Goal: Task Accomplishment & Management: Manage account settings

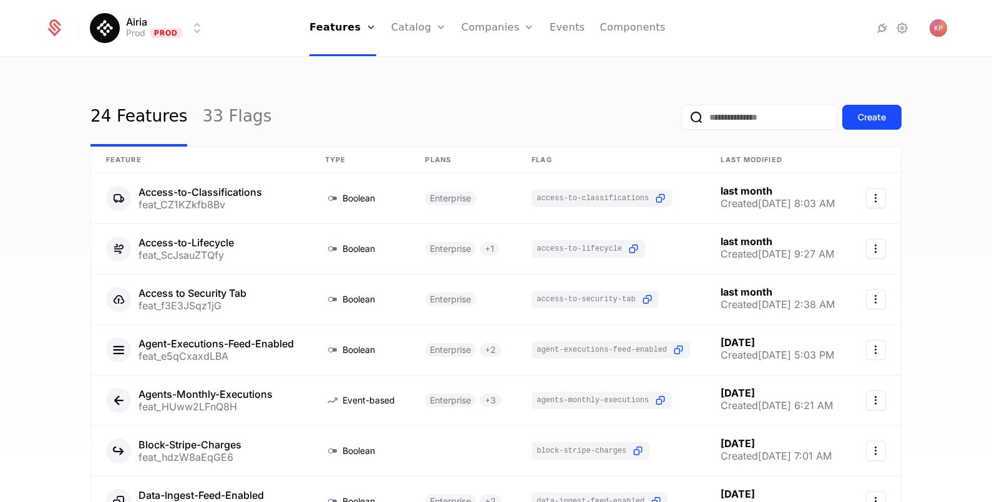
click at [502, 63] on link "Companies" at bounding box center [505, 61] width 57 height 10
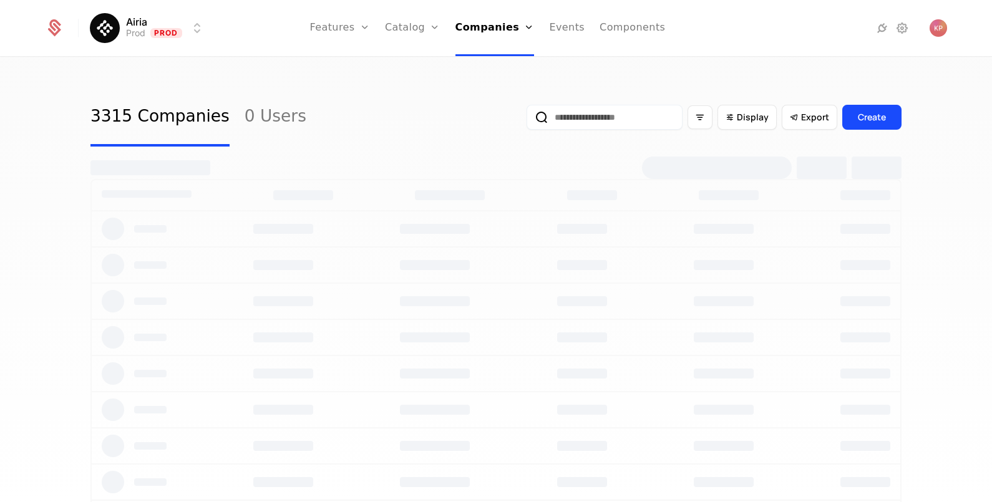
click at [642, 119] on input "email" at bounding box center [604, 117] width 156 height 25
paste input "**********"
type input "**********"
click at [526, 120] on button "submit" at bounding box center [526, 120] width 0 height 0
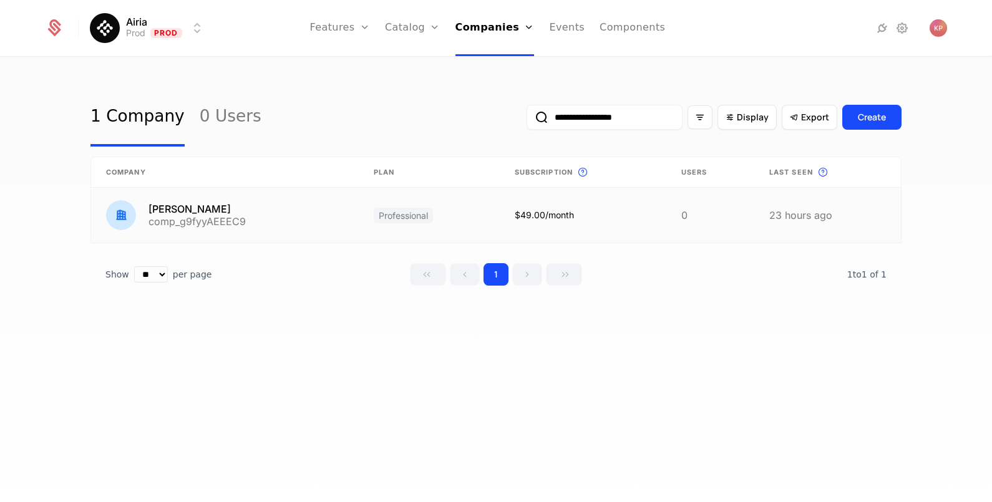
click at [209, 225] on link at bounding box center [225, 215] width 268 height 55
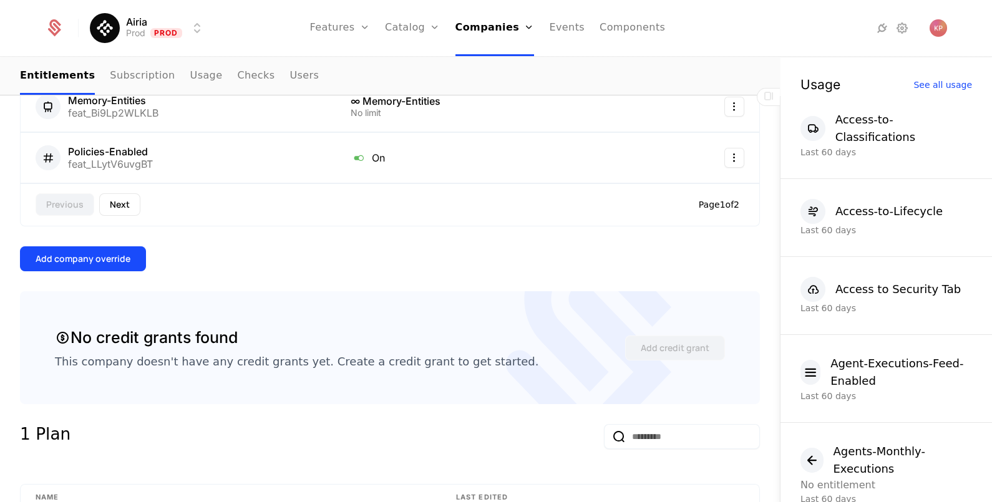
scroll to position [858, 0]
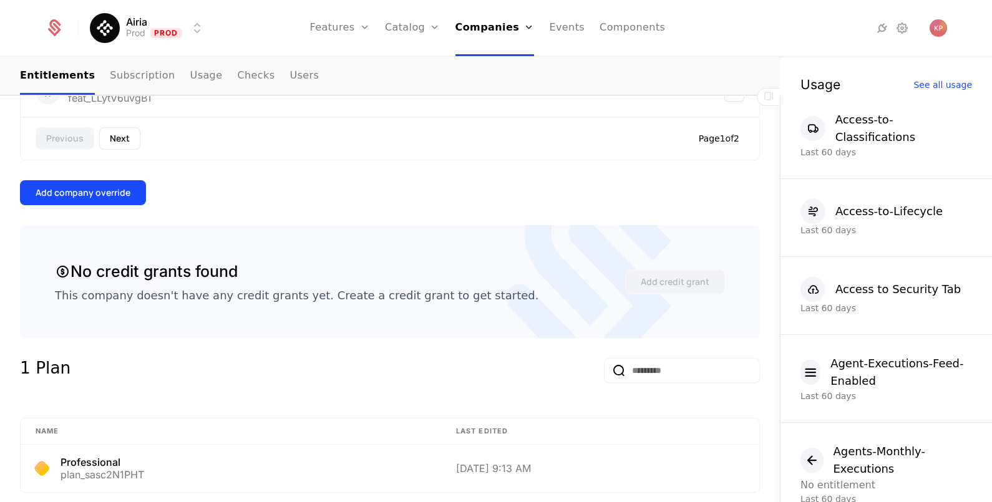
click at [104, 198] on button "Add company override" at bounding box center [83, 192] width 126 height 25
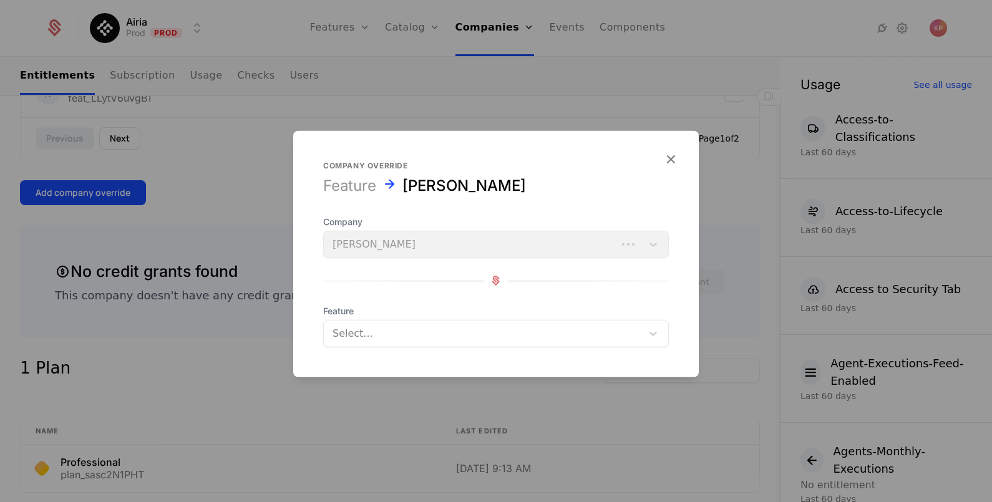
click at [384, 330] on div at bounding box center [482, 332] width 301 height 17
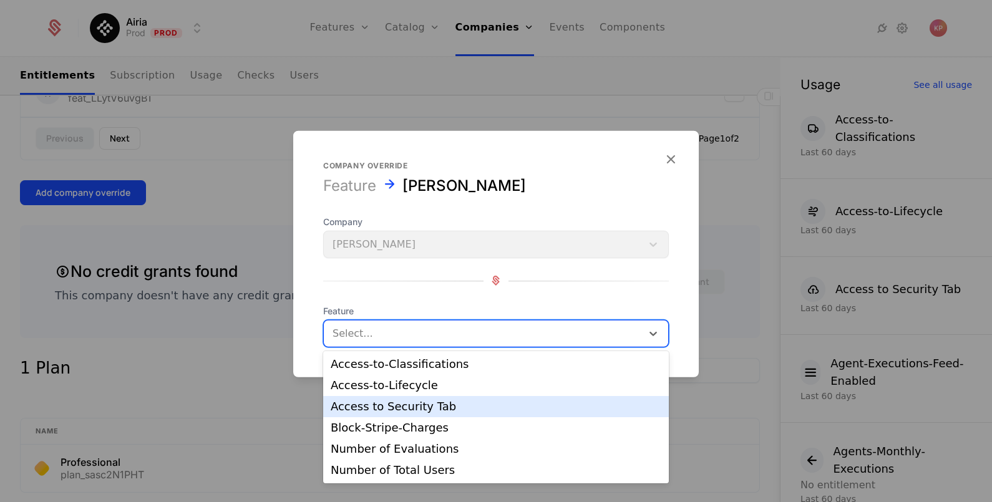
click at [399, 409] on div "Access to Security Tab" at bounding box center [496, 406] width 331 height 11
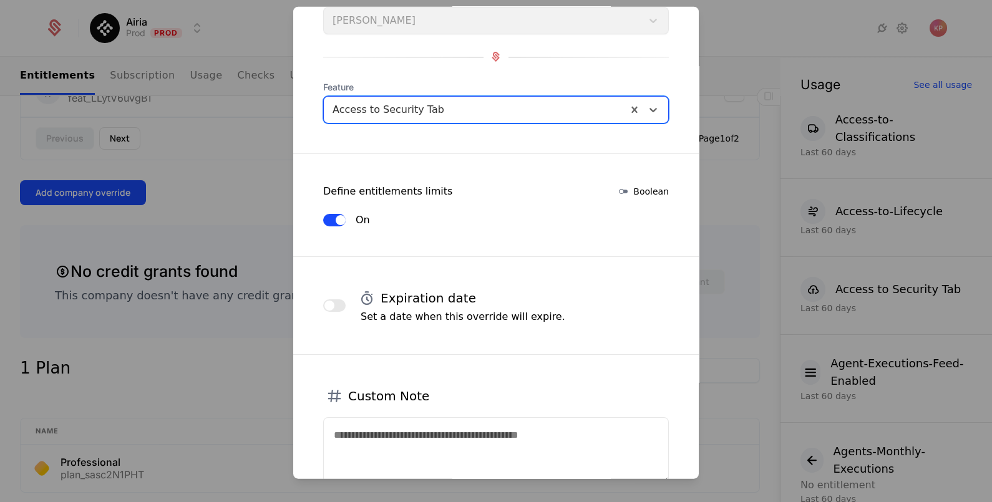
scroll to position [190, 0]
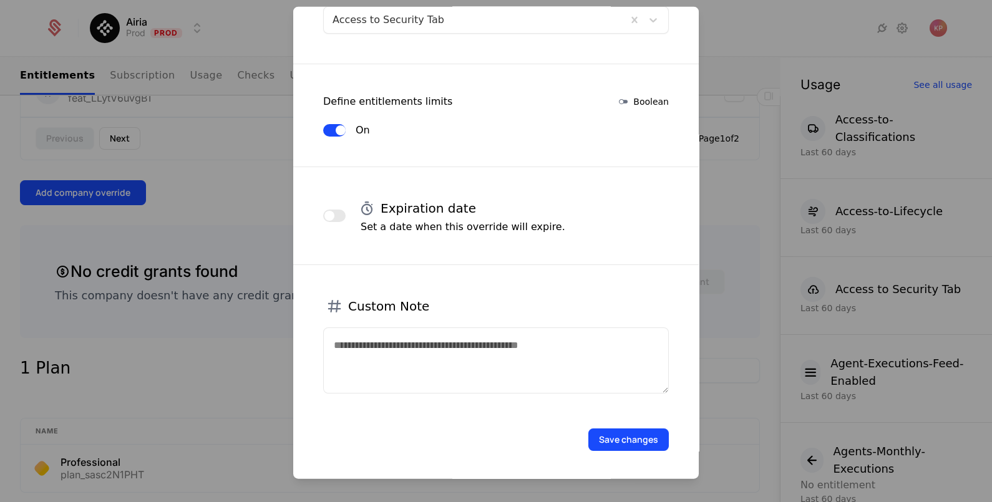
click at [621, 435] on button "Save changes" at bounding box center [628, 439] width 80 height 22
